Goal: Transaction & Acquisition: Purchase product/service

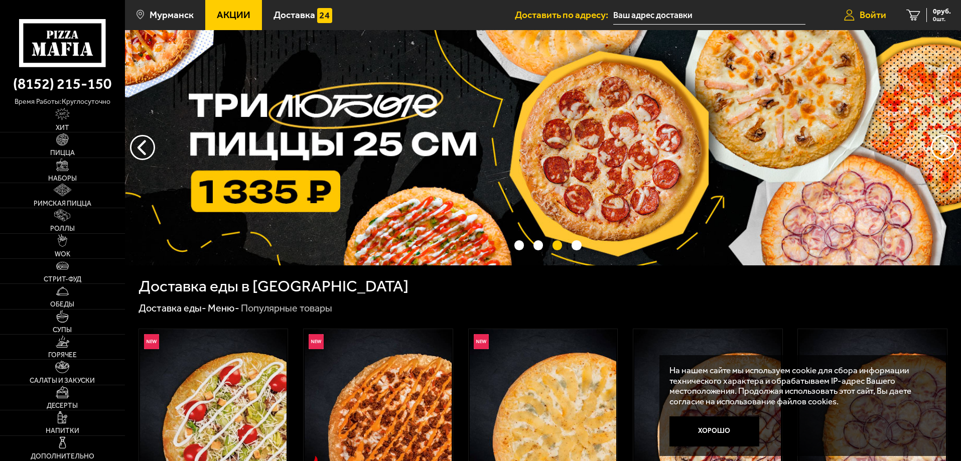
click at [855, 17] on link "Войти" at bounding box center [865, 15] width 62 height 30
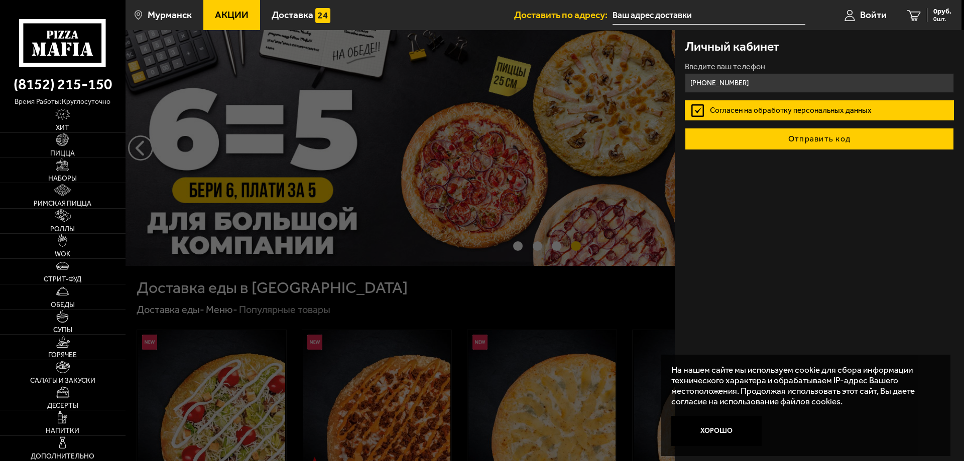
type input "[PHONE_NUMBER]"
click at [768, 132] on button "Отправить код" at bounding box center [818, 139] width 269 height 22
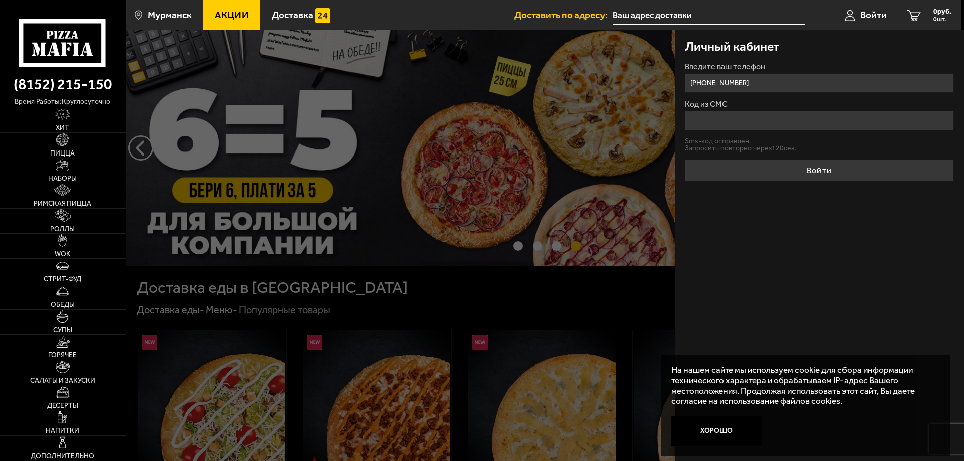
click at [731, 127] on input "Код из СМС" at bounding box center [818, 121] width 269 height 20
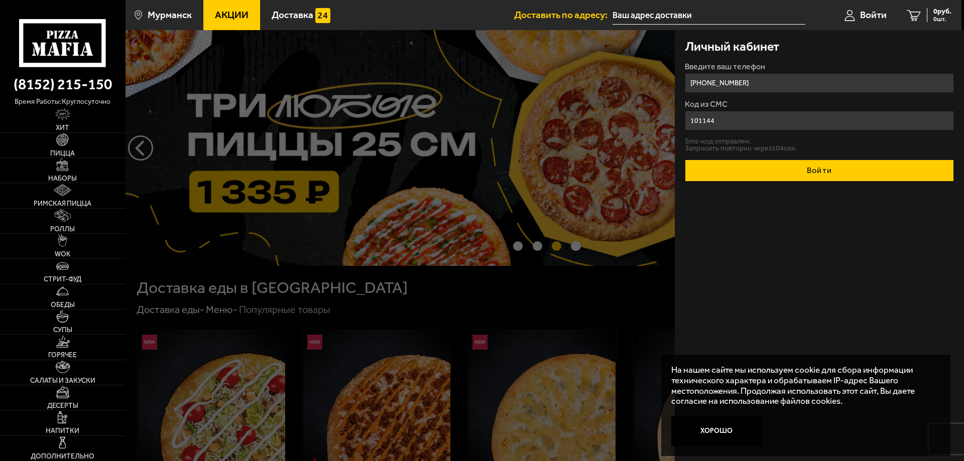
type input "101144"
click at [784, 166] on button "Войти" at bounding box center [818, 171] width 269 height 22
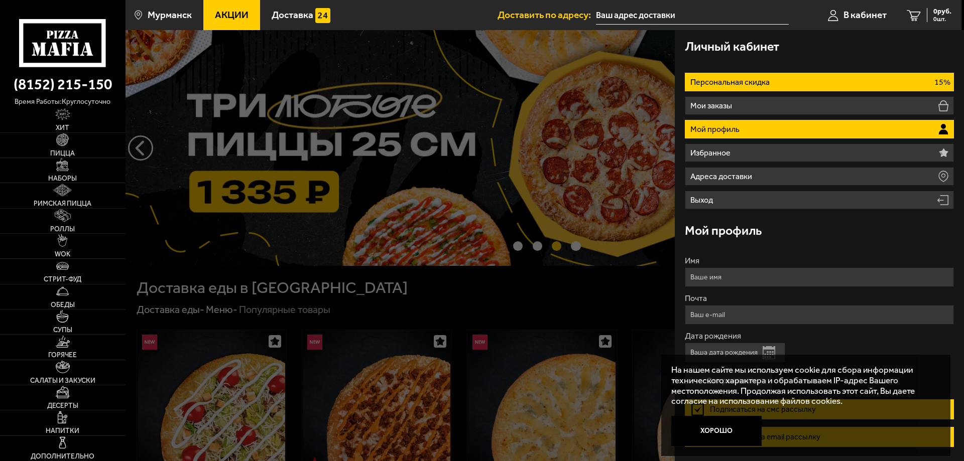
click at [770, 89] on li "Персональная скидка 15%" at bounding box center [818, 82] width 269 height 19
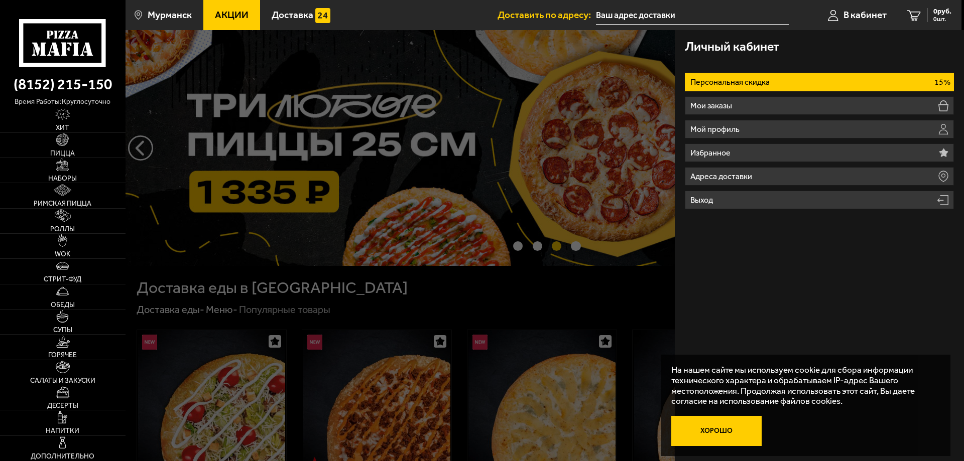
click at [728, 433] on button "Хорошо" at bounding box center [716, 431] width 90 height 30
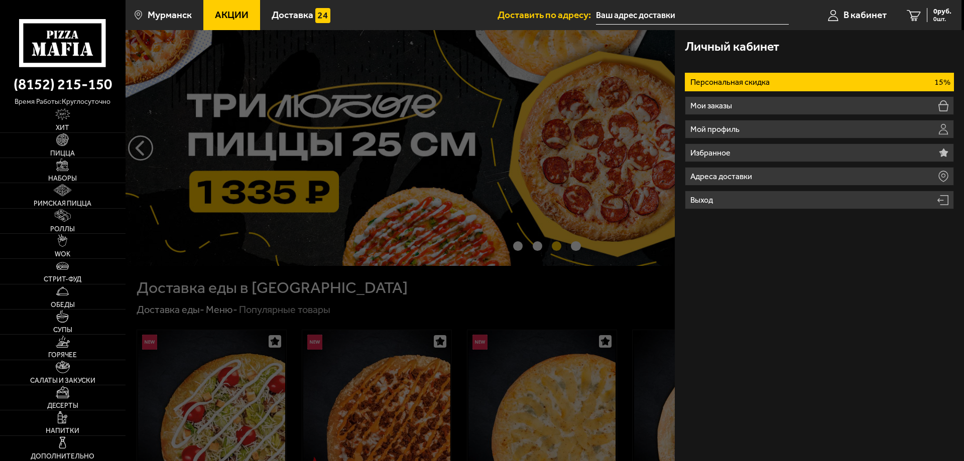
click at [449, 127] on div at bounding box center [607, 260] width 964 height 461
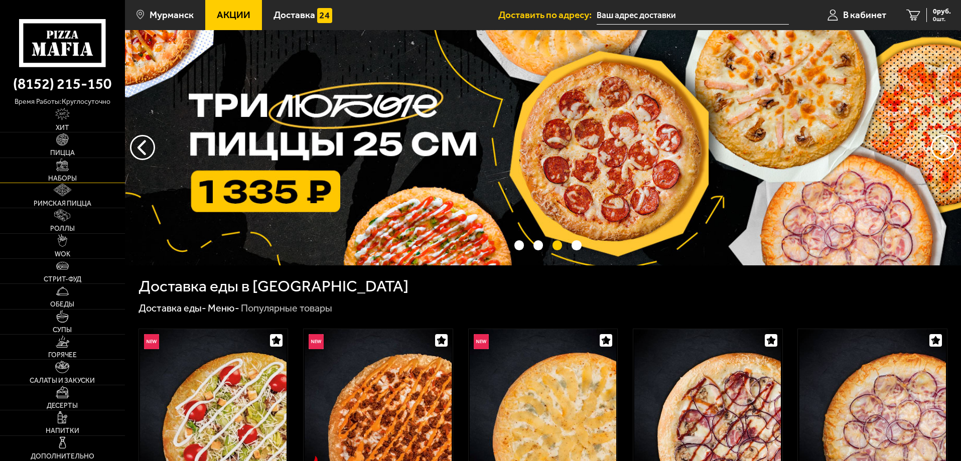
click at [61, 168] on img at bounding box center [62, 165] width 13 height 13
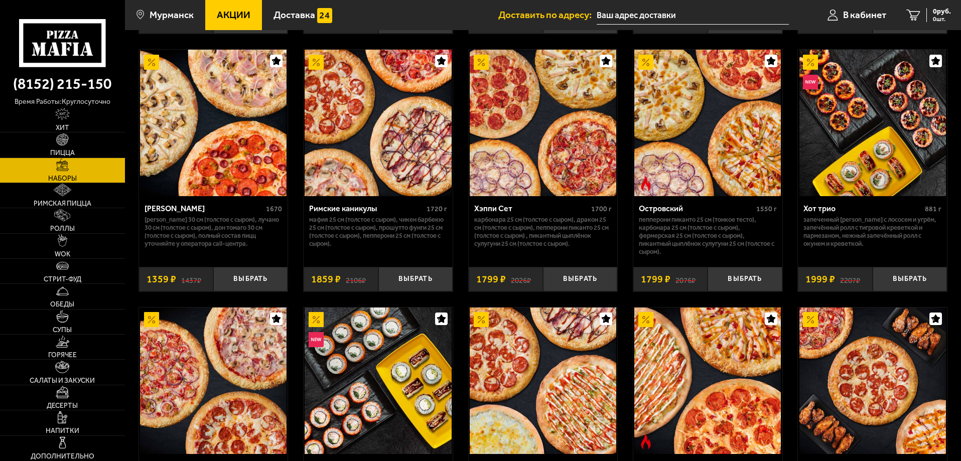
scroll to position [1004, 0]
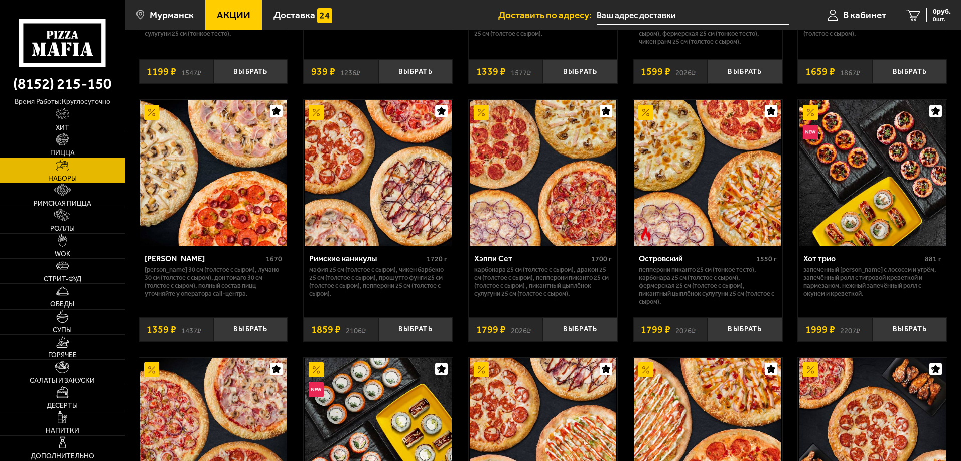
click at [641, 209] on img at bounding box center [707, 173] width 147 height 147
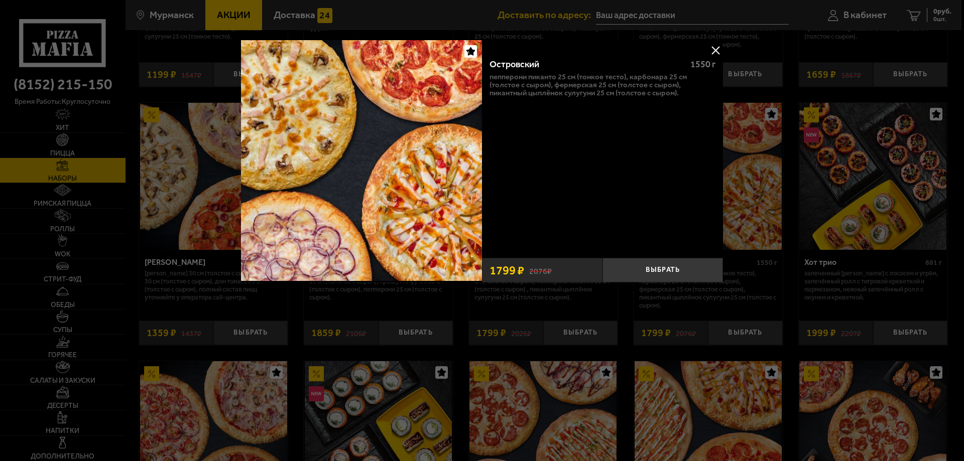
click at [765, 155] on div at bounding box center [482, 230] width 964 height 461
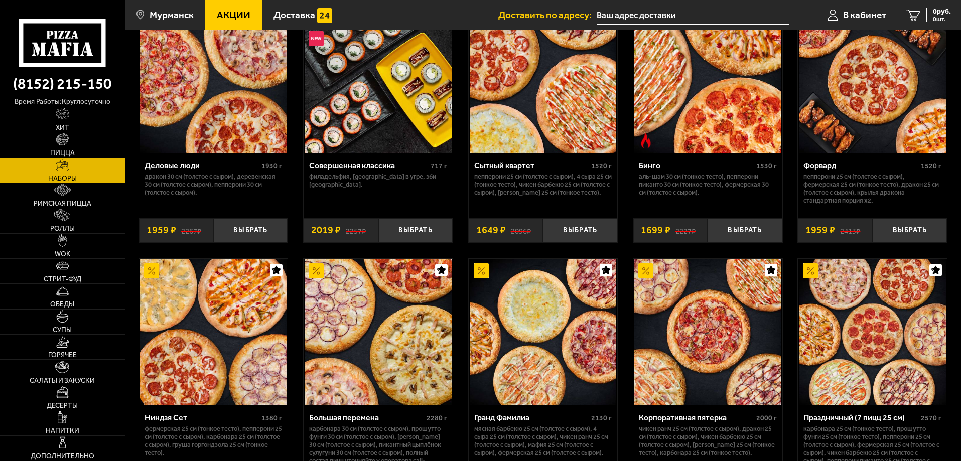
scroll to position [1405, 0]
